Goal: Task Accomplishment & Management: Manage account settings

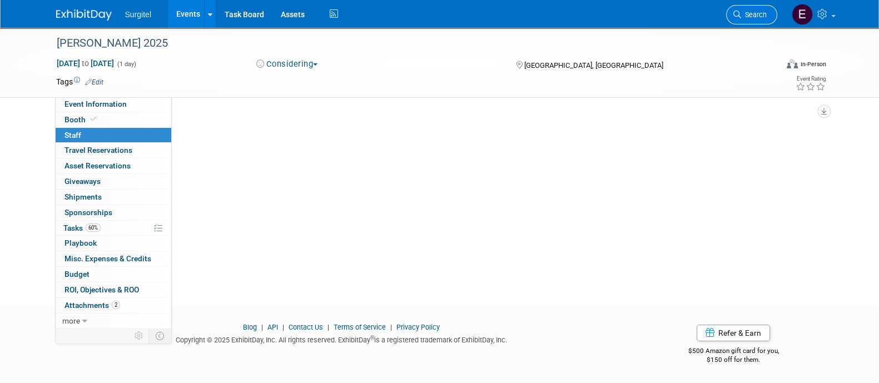
click at [749, 23] on link "Search" at bounding box center [751, 14] width 51 height 19
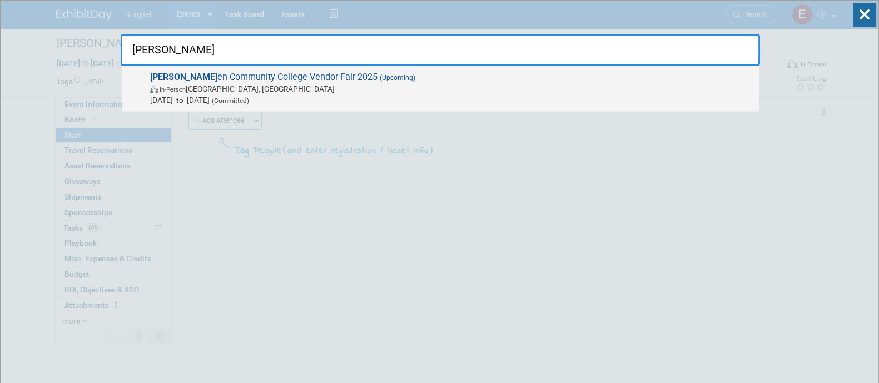
type input "[PERSON_NAME]"
click at [346, 83] on span "In-Person [GEOGRAPHIC_DATA], [GEOGRAPHIC_DATA]" at bounding box center [452, 88] width 604 height 11
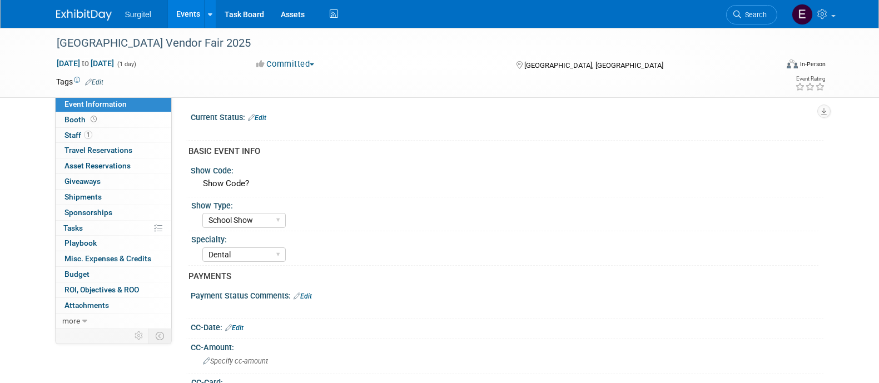
select select "School Show"
select select "Dental"
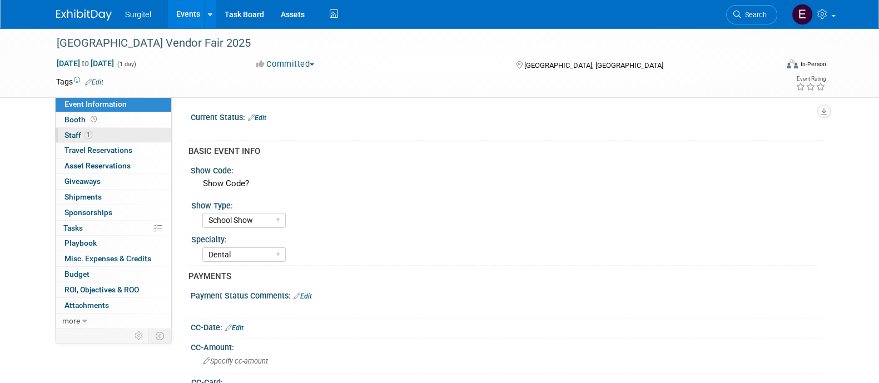
click at [82, 135] on span "Staff 1" at bounding box center [79, 135] width 28 height 9
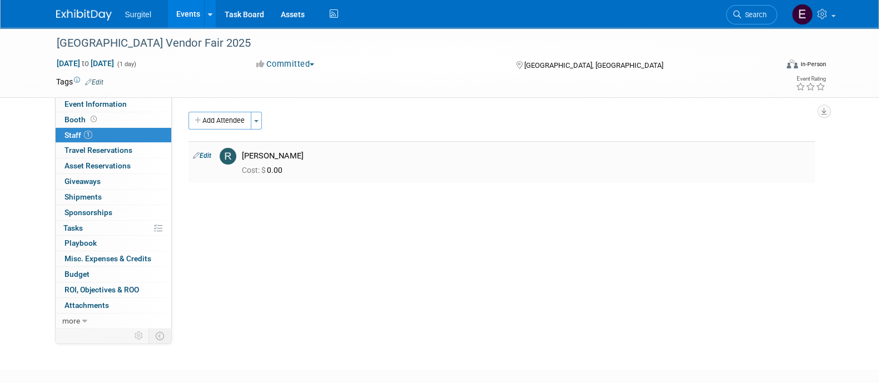
click at [205, 159] on link "Edit" at bounding box center [202, 156] width 18 height 8
select select "2c8bc1c9-0368-4475-a556-8014aadf6a3d"
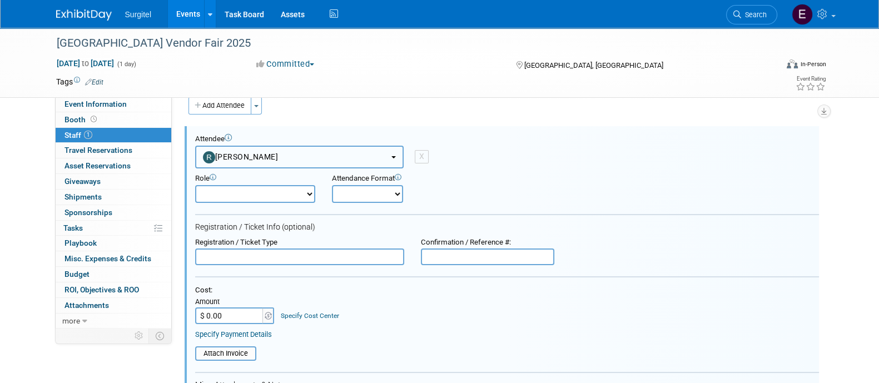
click at [215, 162] on button "[PERSON_NAME]" at bounding box center [299, 157] width 209 height 23
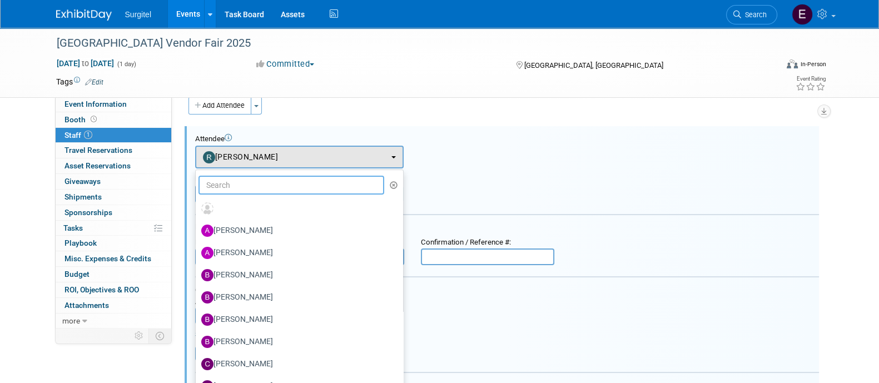
click at [217, 178] on input "text" at bounding box center [292, 185] width 186 height 19
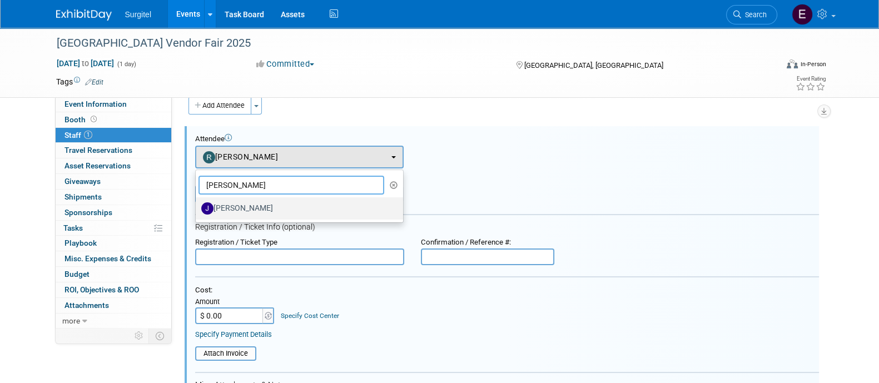
type input "joe"
click at [226, 204] on label "[PERSON_NAME]" at bounding box center [296, 209] width 191 height 18
click at [197, 204] on input "[PERSON_NAME]" at bounding box center [193, 207] width 7 height 7
select select "713f67b5-db13-48a8-bfc7-80aa41a2f8a8"
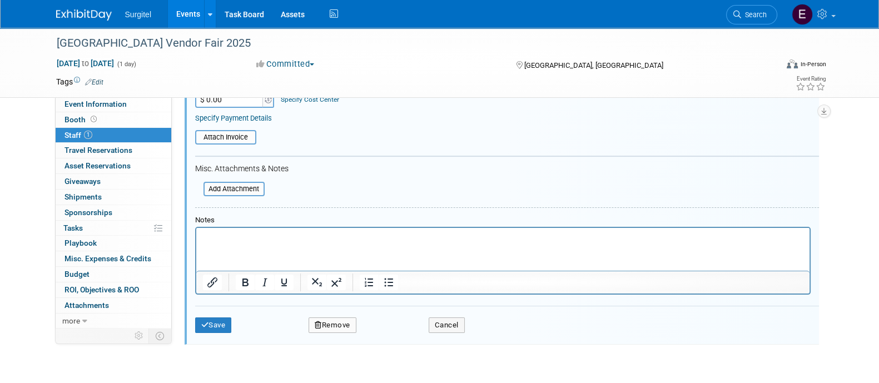
scroll to position [271, 0]
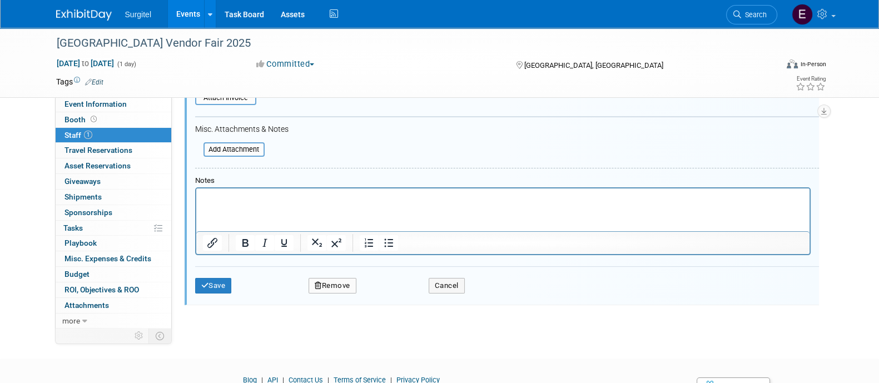
click at [221, 274] on div "Save Remove Cancel" at bounding box center [507, 284] width 624 height 36
click at [224, 288] on button "Save" at bounding box center [213, 286] width 37 height 16
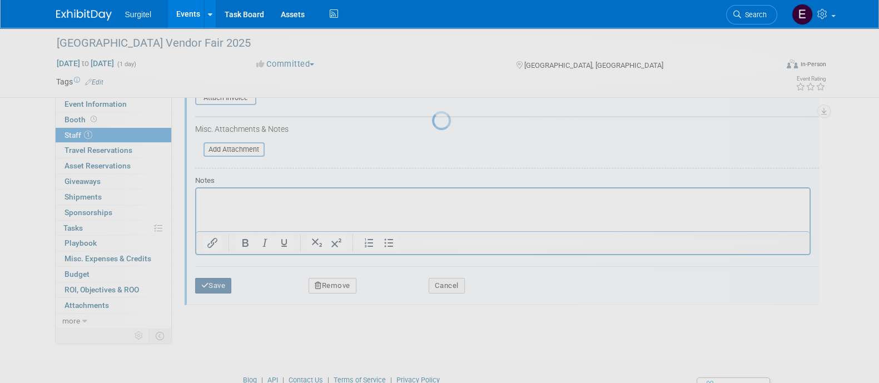
scroll to position [64, 0]
